Goal: Task Accomplishment & Management: Manage account settings

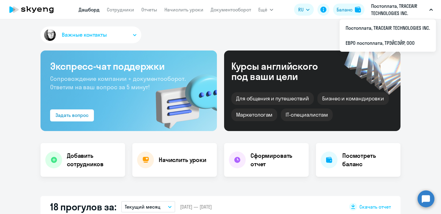
select select "30"
click at [131, 11] on link "Сотрудники" at bounding box center [120, 10] width 27 height 6
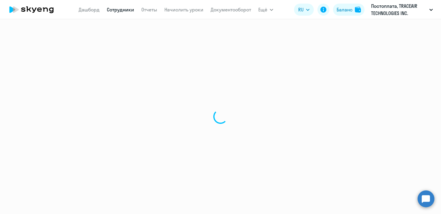
select select "30"
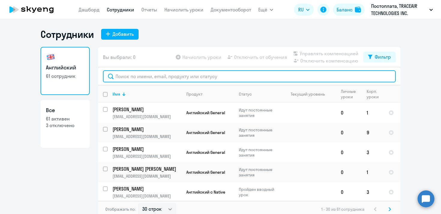
click at [158, 75] on input "text" at bounding box center [249, 76] width 293 height 12
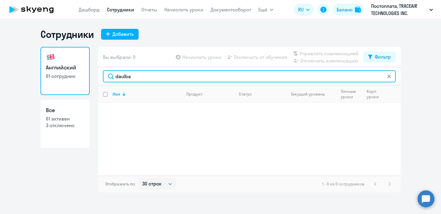
drag, startPoint x: 161, startPoint y: 80, endPoint x: 112, endPoint y: 77, distance: 48.4
click at [112, 77] on input "daulba" at bounding box center [249, 76] width 293 height 12
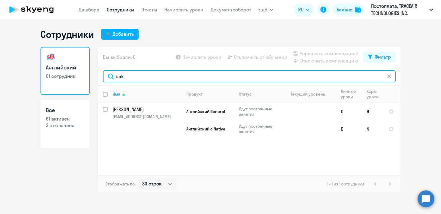
drag, startPoint x: 231, startPoint y: 78, endPoint x: 111, endPoint y: 77, distance: 119.7
click at [111, 77] on input "bak" at bounding box center [249, 76] width 293 height 12
paste input ".[EMAIL_ADDRESS][DOMAIN_NAME]"
type input "[EMAIL_ADDRESS][DOMAIN_NAME]"
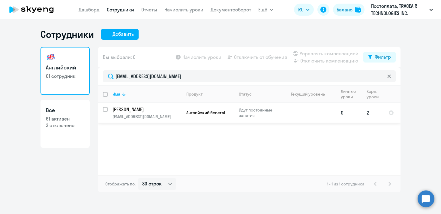
click at [233, 121] on td "Английский General" at bounding box center [208, 113] width 53 height 20
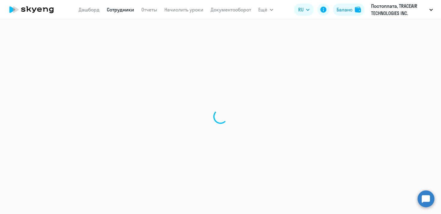
select select "english"
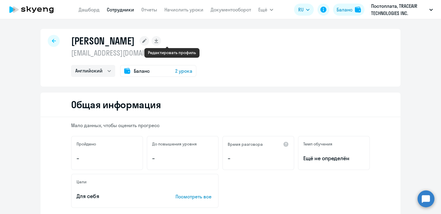
click at [146, 42] on icon at bounding box center [144, 41] width 4 height 4
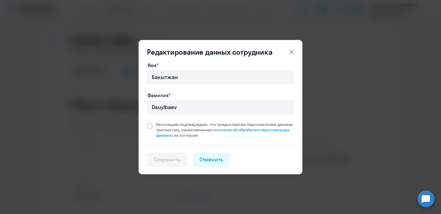
click at [86, 80] on div "Редактирование данных сотрудника Имя* [PERSON_NAME]* [PERSON_NAME] Настоящим по…" at bounding box center [220, 107] width 290 height 168
